Goal: Information Seeking & Learning: Check status

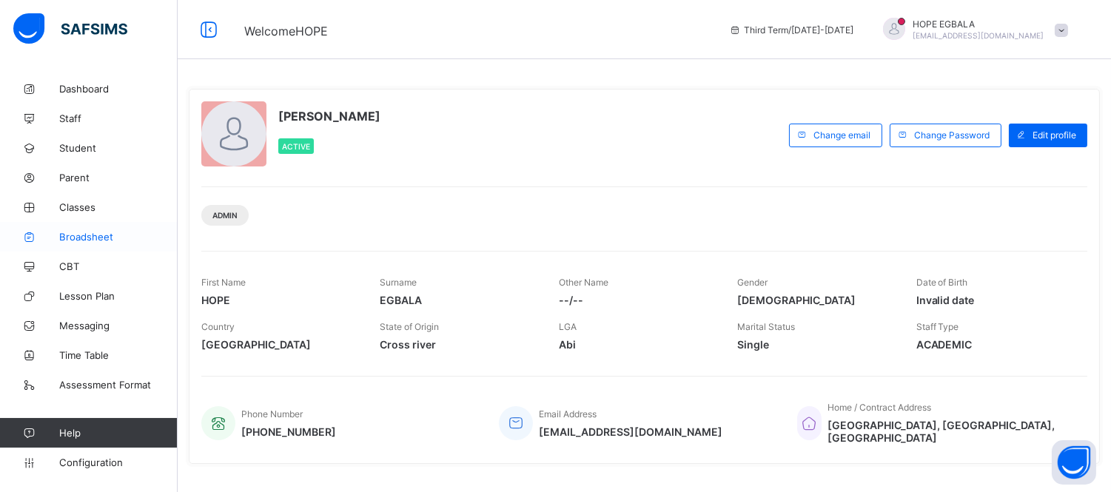
click at [81, 239] on span "Broadsheet" at bounding box center [118, 237] width 118 height 12
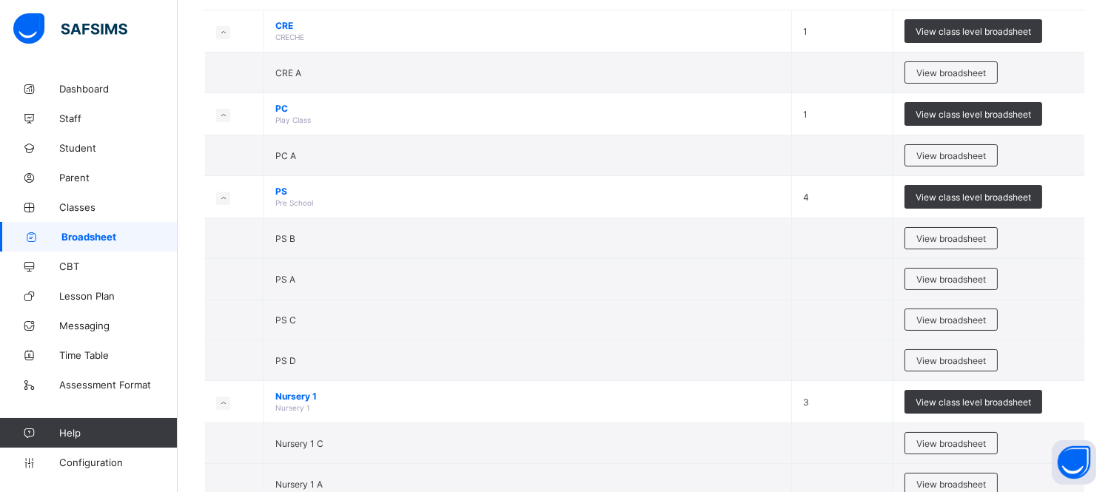
scroll to position [195, 0]
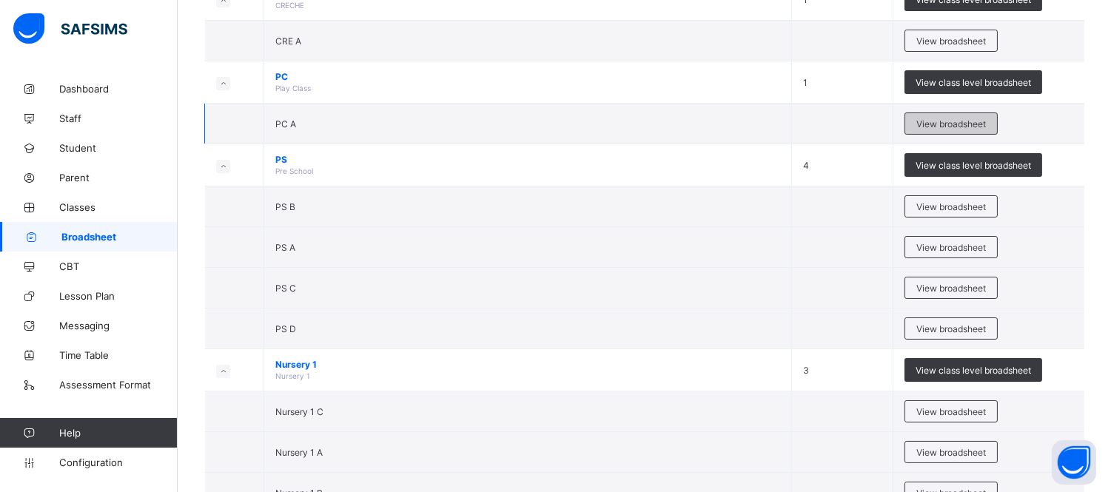
click at [965, 121] on span "View broadsheet" at bounding box center [951, 123] width 70 height 11
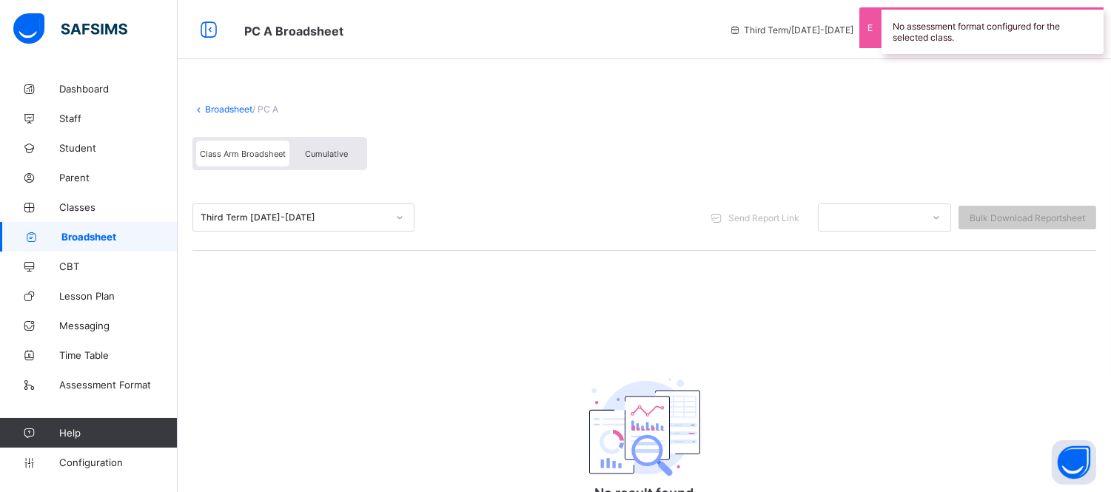
click at [227, 106] on link "Broadsheet" at bounding box center [228, 109] width 47 height 11
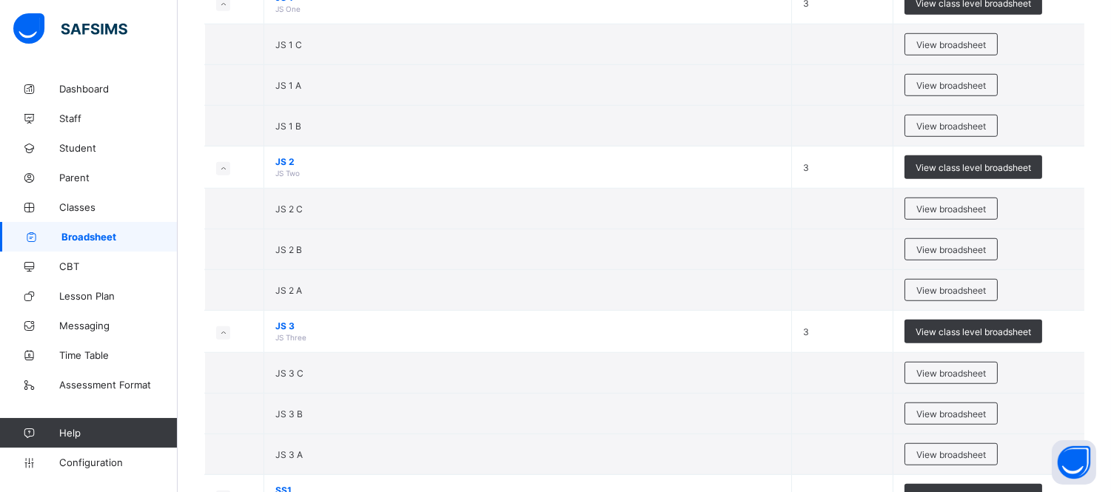
scroll to position [2148, 0]
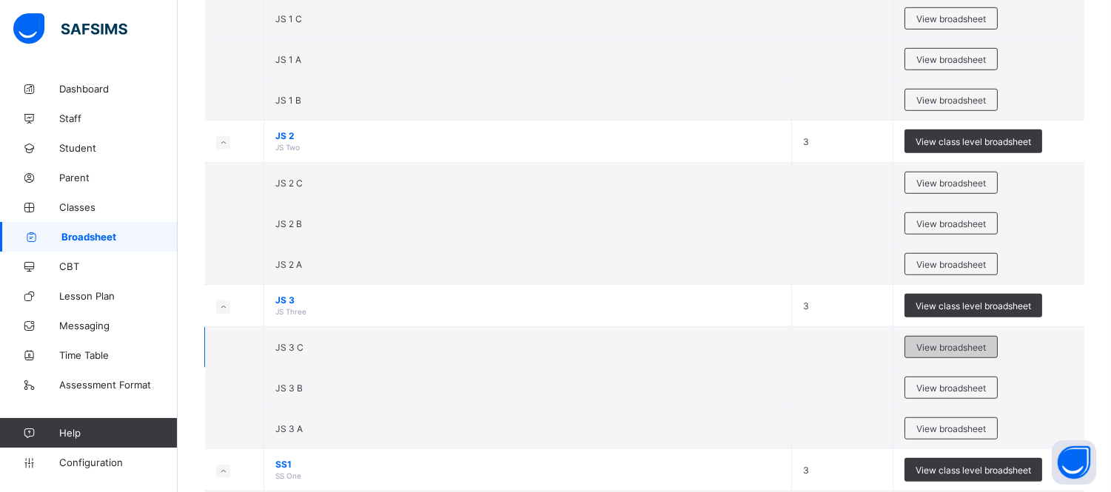
click at [995, 353] on div "View broadsheet" at bounding box center [950, 347] width 93 height 22
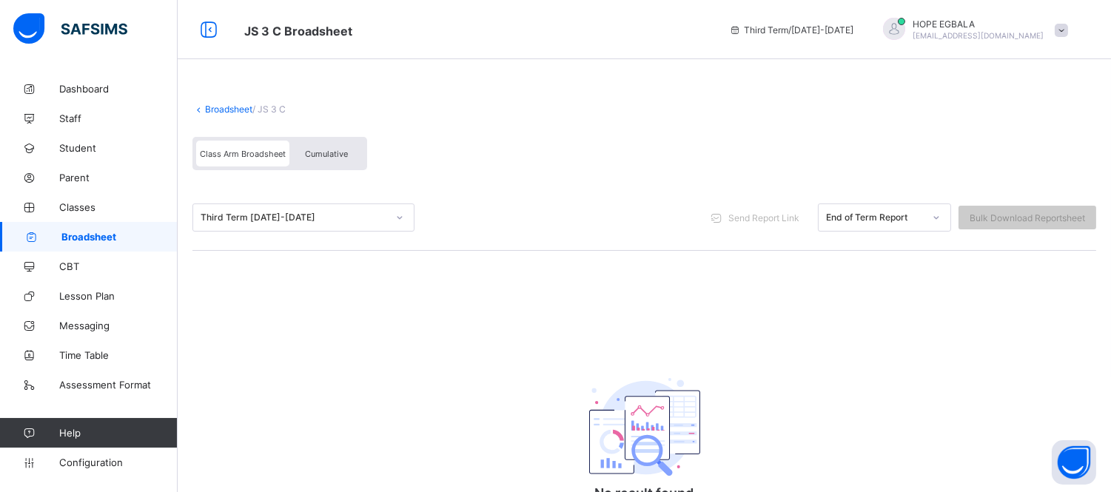
click at [323, 151] on span "Cumulative" at bounding box center [326, 154] width 43 height 10
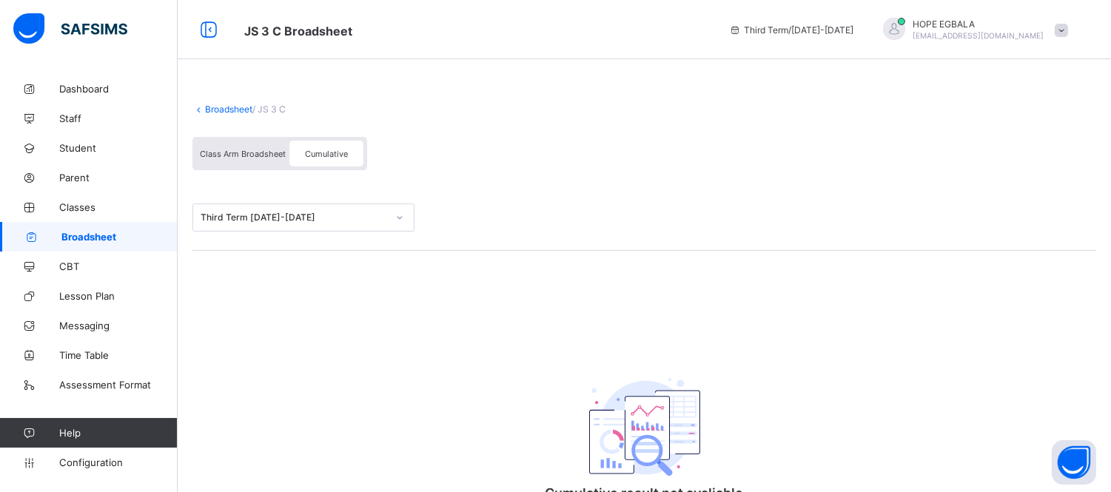
click at [252, 166] on div "Class Arm Broadsheet Cumulative" at bounding box center [279, 153] width 175 height 33
click at [252, 157] on span "Class Arm Broadsheet" at bounding box center [243, 154] width 86 height 10
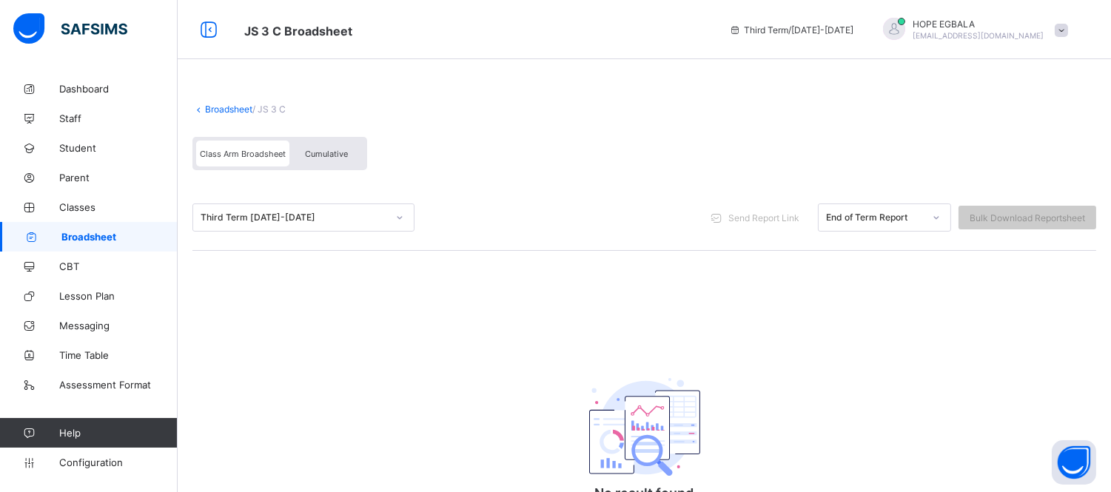
click at [70, 240] on span "Broadsheet" at bounding box center [119, 237] width 116 height 12
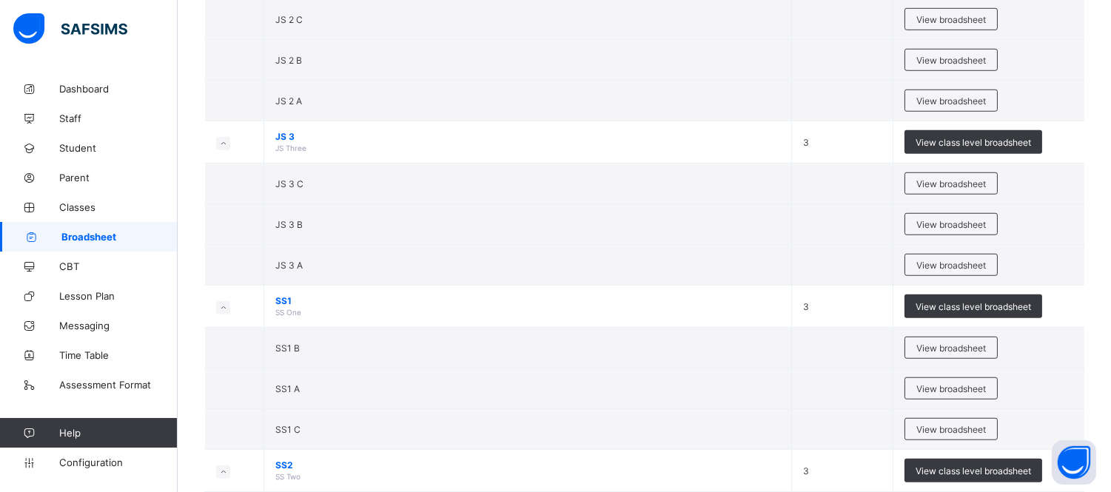
scroll to position [2324, 0]
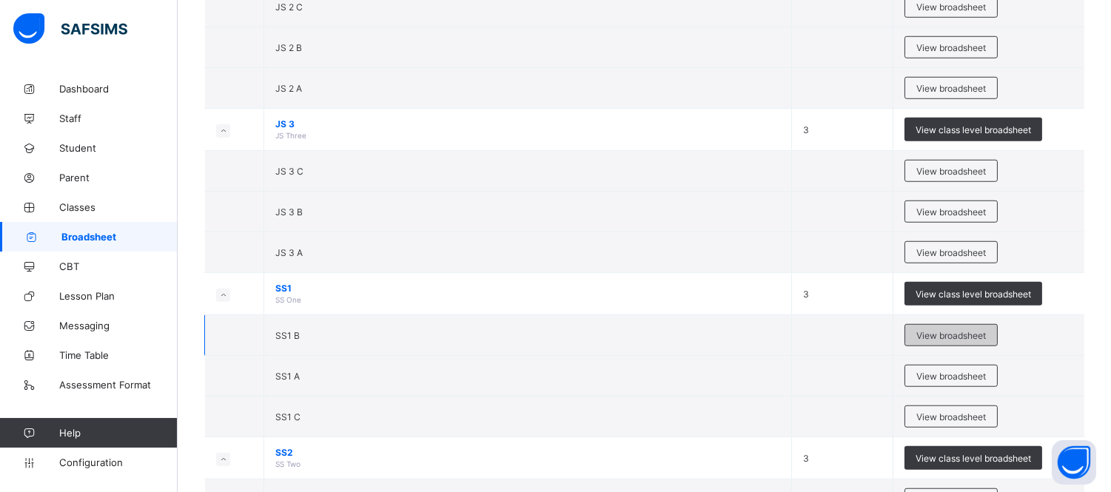
click at [971, 337] on span "View broadsheet" at bounding box center [951, 335] width 70 height 11
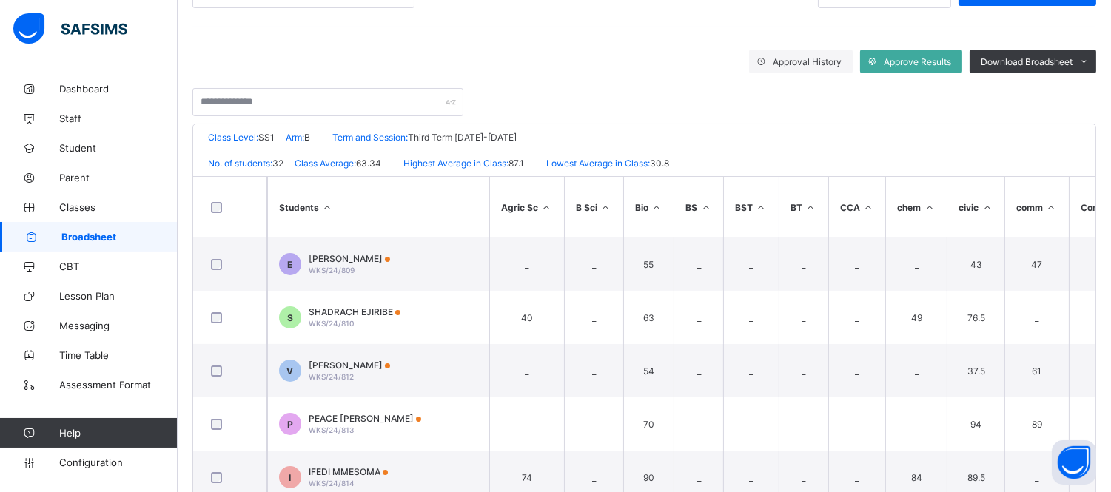
scroll to position [272, 0]
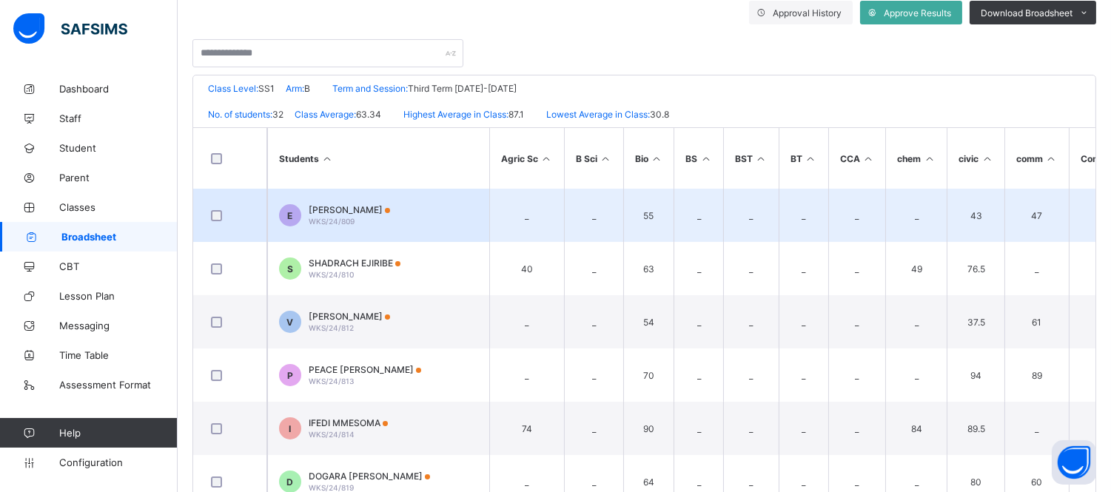
click at [350, 209] on span "[PERSON_NAME]" at bounding box center [349, 209] width 81 height 11
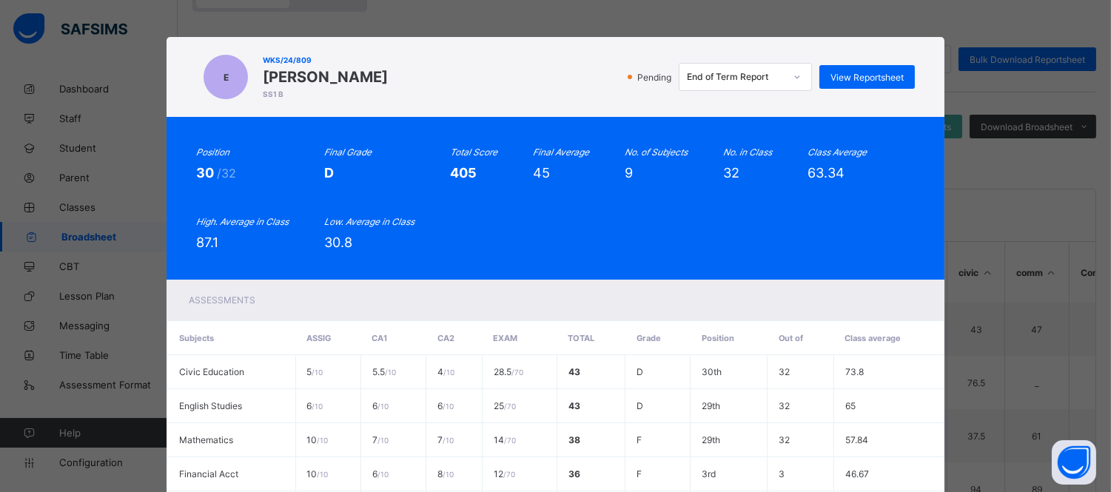
scroll to position [154, 0]
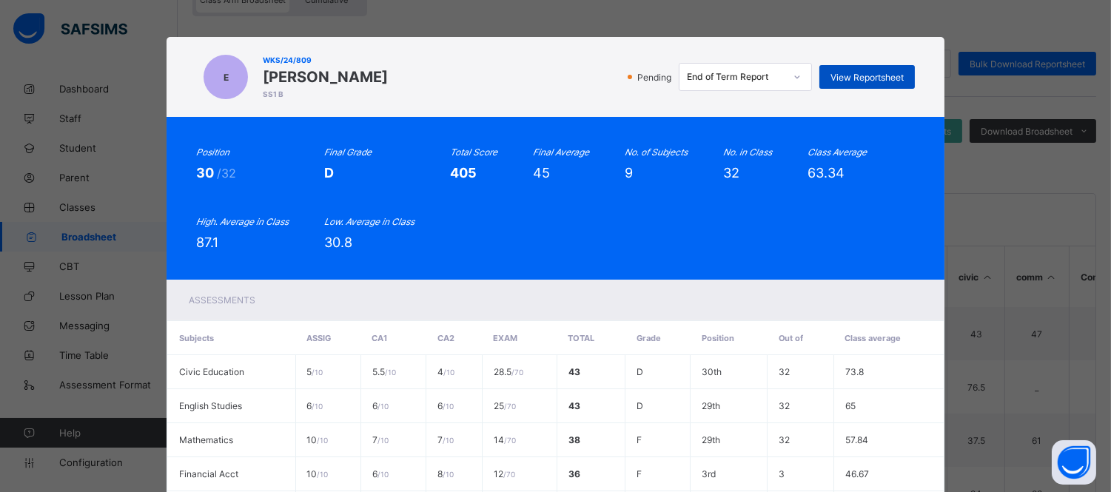
click at [851, 76] on span "View Reportsheet" at bounding box center [866, 77] width 73 height 11
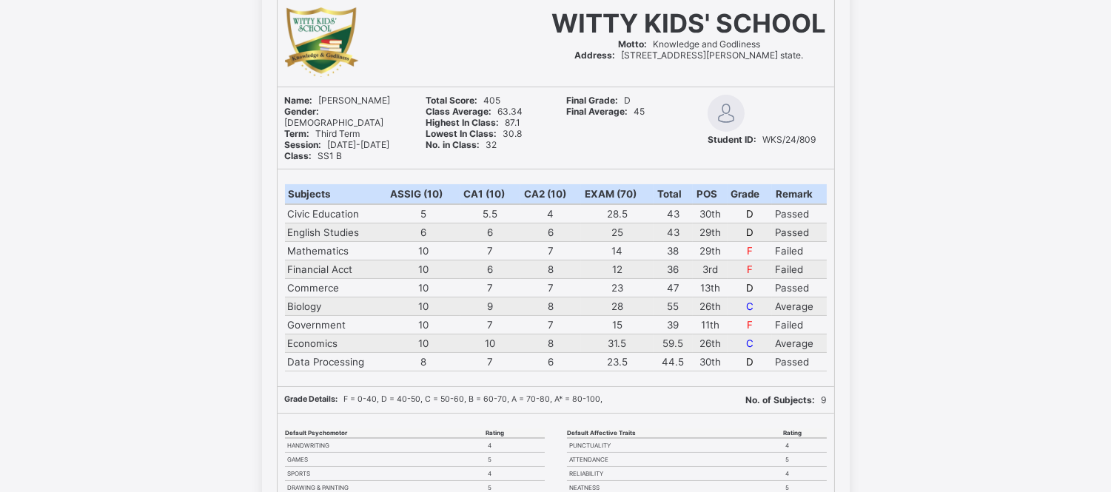
scroll to position [132, 0]
